Goal: Use online tool/utility: Use online tool/utility

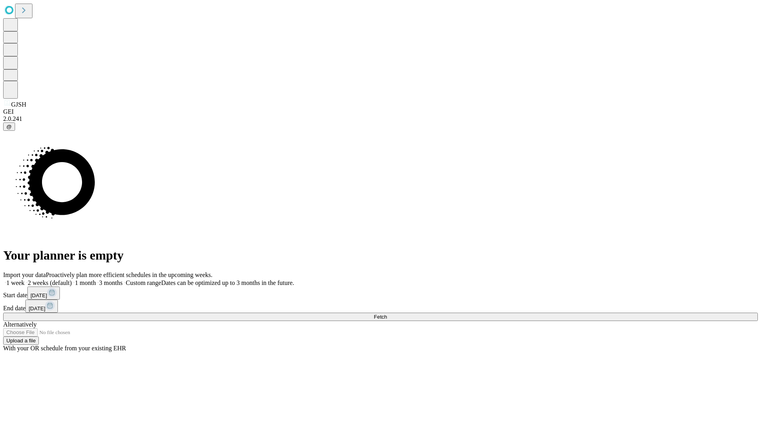
click at [387, 314] on span "Fetch" at bounding box center [380, 317] width 13 height 6
